Goal: Information Seeking & Learning: Learn about a topic

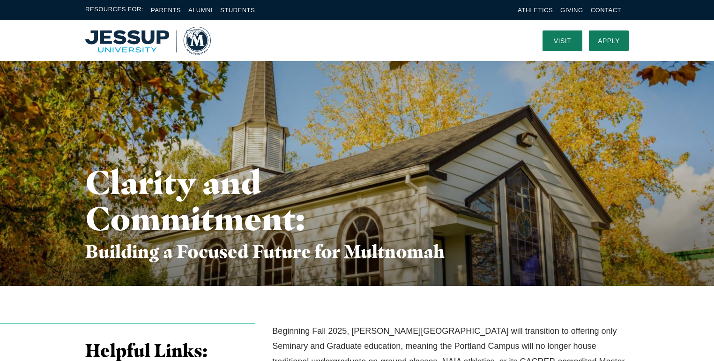
click at [127, 45] on img "Home" at bounding box center [148, 41] width 126 height 28
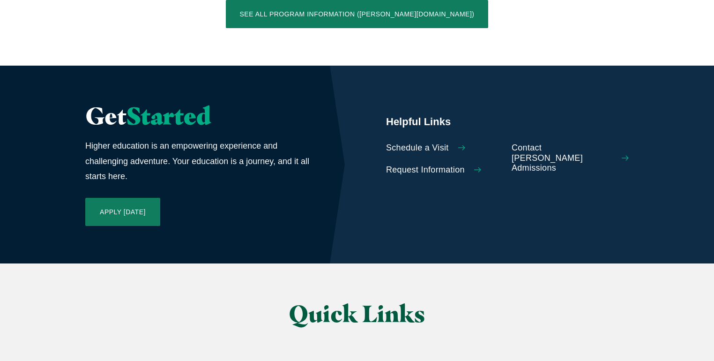
scroll to position [2073, 0]
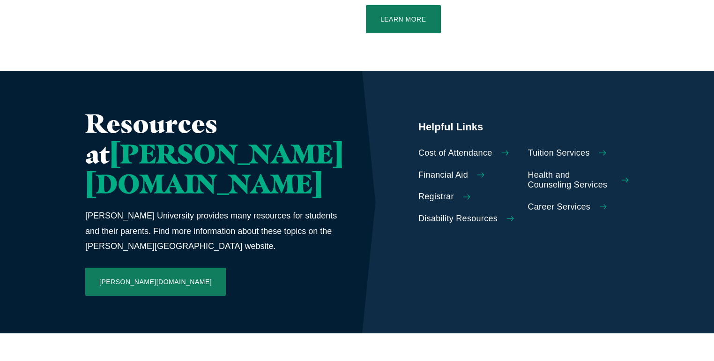
scroll to position [388, 0]
click at [533, 202] on span "Career Services" at bounding box center [559, 207] width 63 height 10
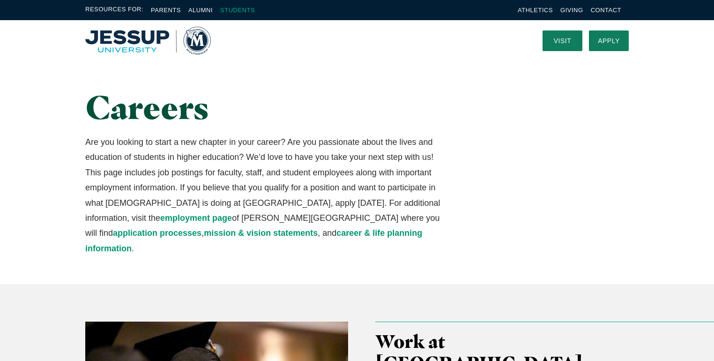
click at [241, 10] on link "Students" at bounding box center [237, 10] width 35 height 7
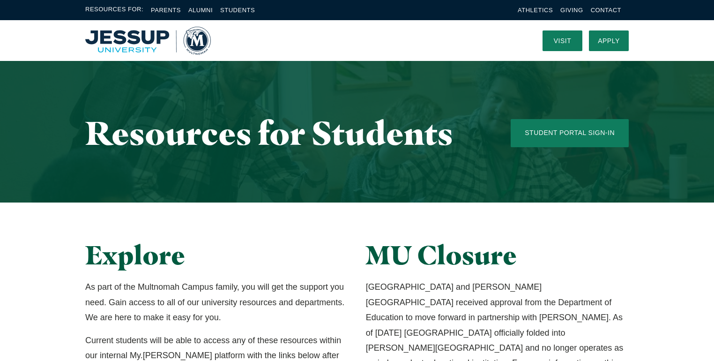
click at [241, 10] on link "Students" at bounding box center [237, 10] width 35 height 7
click at [103, 39] on img "Home" at bounding box center [148, 41] width 126 height 28
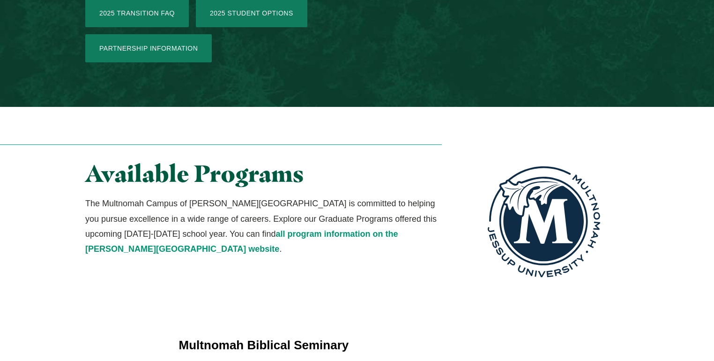
scroll to position [1605, 0]
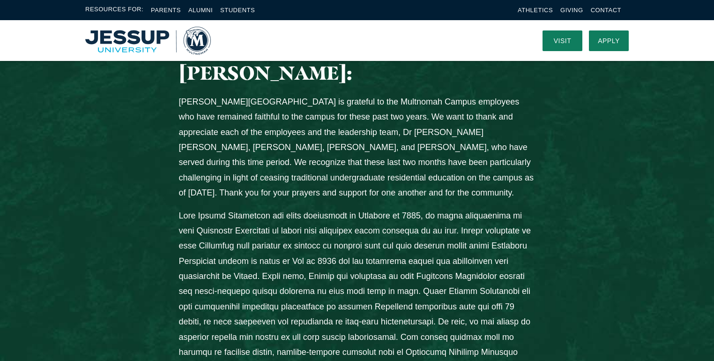
scroll to position [0, 0]
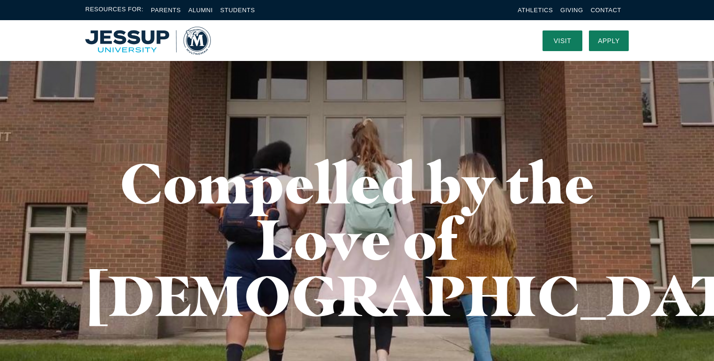
click at [196, 40] on img "Home" at bounding box center [148, 41] width 126 height 28
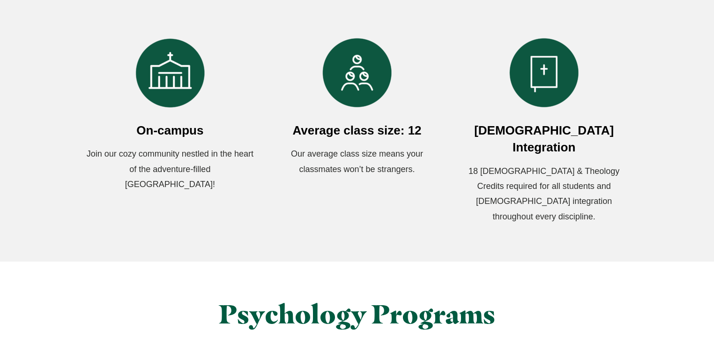
scroll to position [601, 0]
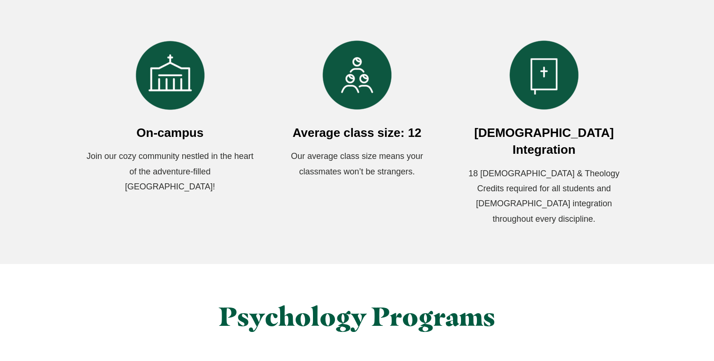
click at [172, 93] on img "Columns" at bounding box center [170, 75] width 70 height 70
click at [170, 129] on span "On-campus" at bounding box center [169, 133] width 67 height 14
click at [175, 172] on p "Join our cozy community nestled in the heart of the adventure-filled Pacific No…" at bounding box center [170, 171] width 170 height 45
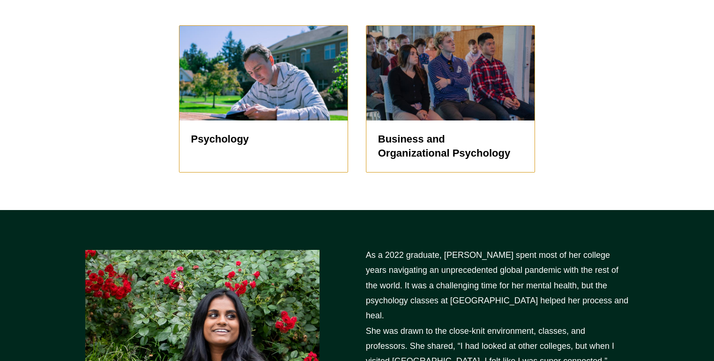
scroll to position [945, 0]
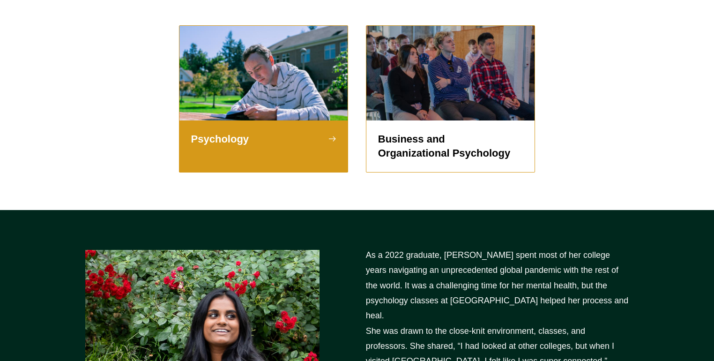
click at [229, 132] on h5 "Psychology" at bounding box center [263, 139] width 145 height 14
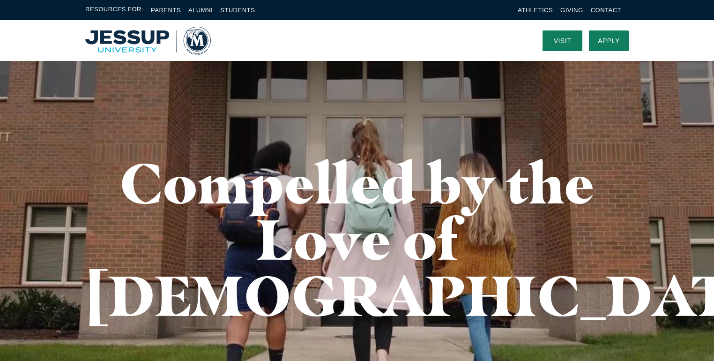
click at [196, 40] on img "Home" at bounding box center [148, 41] width 126 height 28
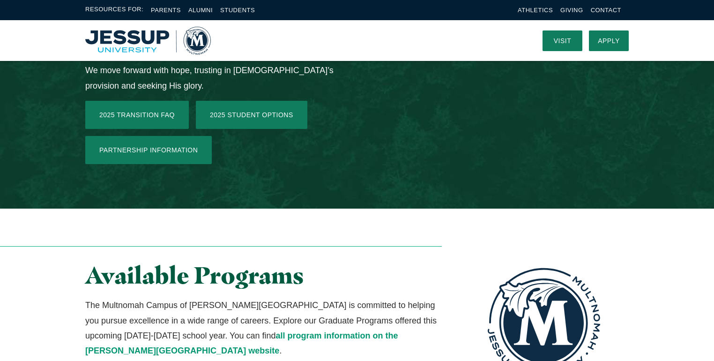
scroll to position [1495, 0]
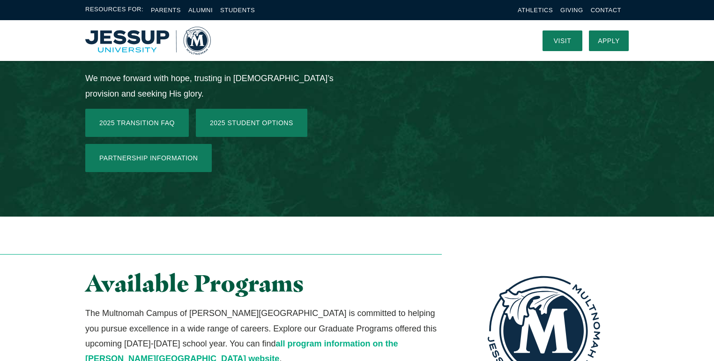
click at [240, 339] on link "all program information on the [PERSON_NAME][GEOGRAPHIC_DATA] website" at bounding box center [241, 351] width 313 height 24
